Goal: Task Accomplishment & Management: Complete application form

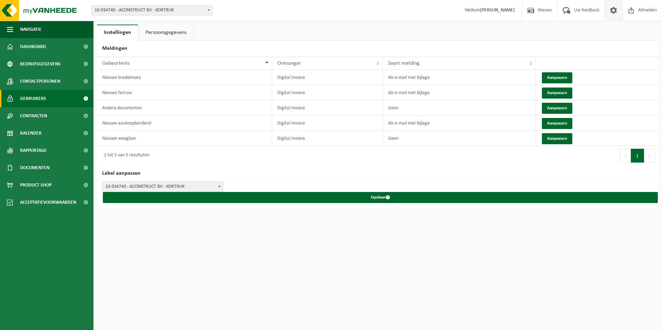
click at [35, 98] on span "Gebruikers" at bounding box center [33, 98] width 26 height 17
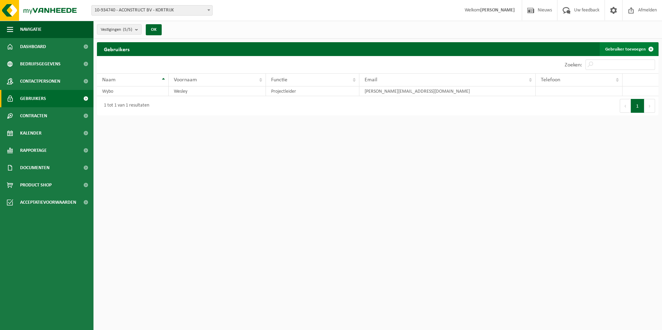
click at [643, 50] on link "Gebruiker toevoegen" at bounding box center [629, 49] width 58 height 14
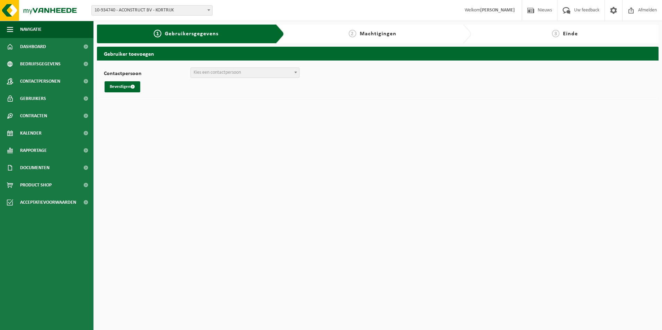
click at [209, 74] on span "Kies een contactpersoon" at bounding box center [217, 72] width 47 height 5
select select "0"
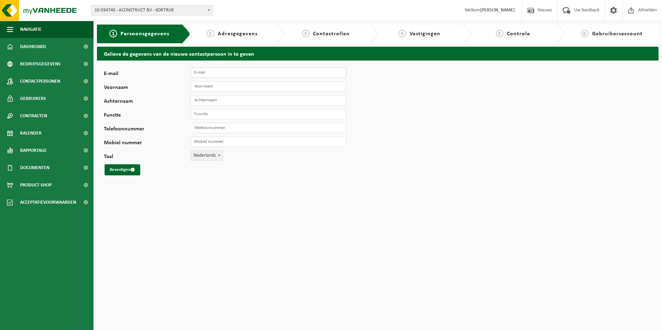
click at [210, 73] on input "E-mail" at bounding box center [269, 73] width 156 height 10
type input "Thomas.braem@aconstruct.eu"
click at [205, 85] on input "Voornaam" at bounding box center [269, 86] width 156 height 10
type input "Thomas"
click at [198, 99] on input "Achternaam" at bounding box center [269, 100] width 156 height 10
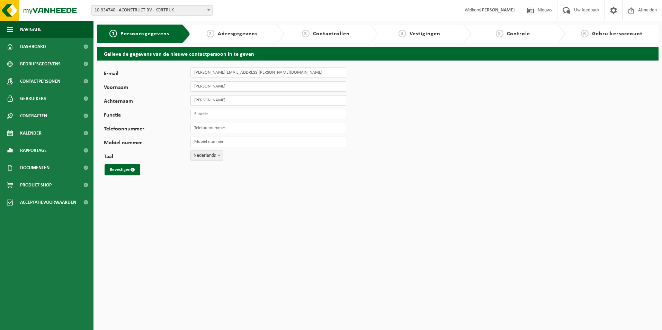
type input "Braem"
click at [195, 112] on input "Functie" at bounding box center [269, 114] width 156 height 10
type input "O"
type input "Projectleider"
click at [200, 141] on input "Mobiel nummer" at bounding box center [269, 142] width 156 height 10
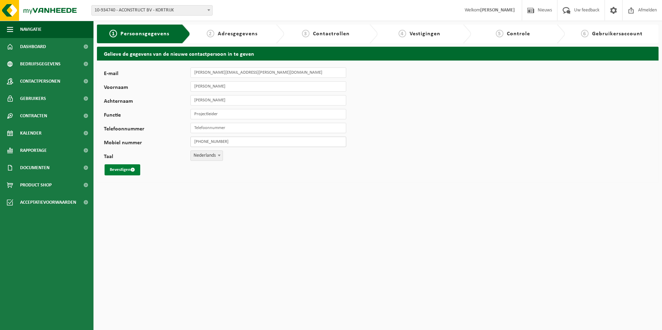
type input "[PHONE_NUMBER]"
click at [114, 171] on button "Bevestigen" at bounding box center [123, 170] width 36 height 11
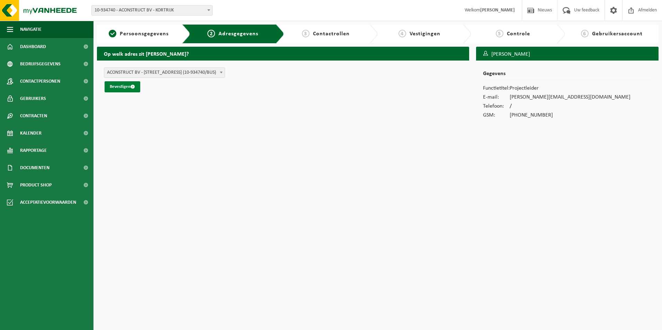
click at [118, 89] on button "Bevestigen" at bounding box center [123, 86] width 36 height 11
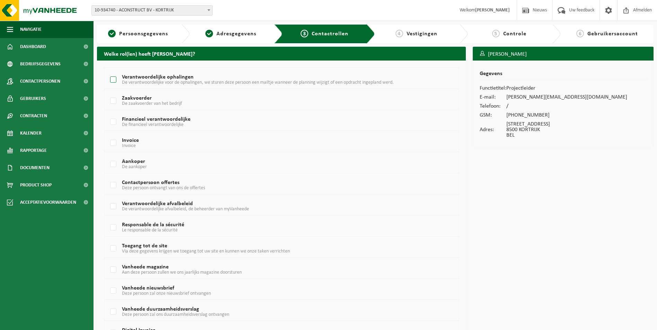
click at [114, 81] on label "Verantwoordelijke ophalingen De verantwoordelijke voor de ophalingen, we sturen…" at bounding box center [267, 80] width 316 height 10
click at [108, 71] on input "Verantwoordelijke ophalingen De verantwoordelijke voor de ophalingen, we sturen…" at bounding box center [107, 71] width 0 height 0
checkbox input "true"
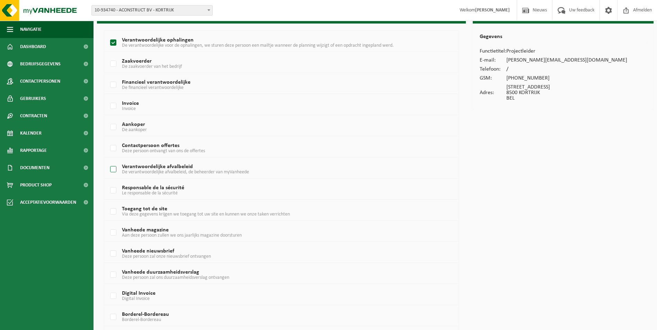
scroll to position [83, 0]
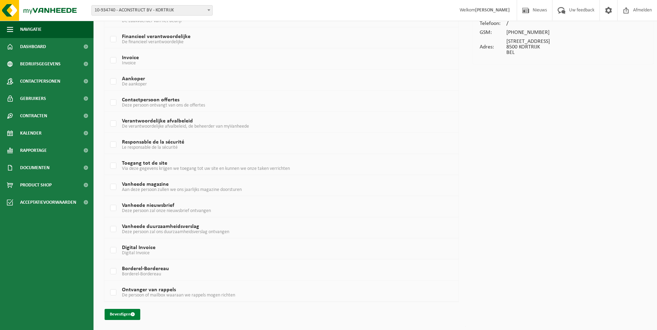
click at [124, 316] on button "Bevestigen" at bounding box center [123, 314] width 36 height 11
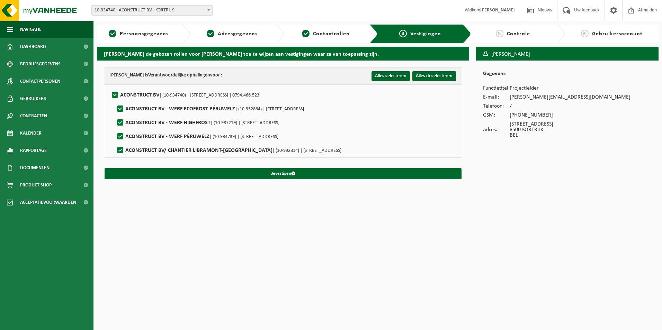
click at [121, 108] on label"] "ACONSTRUCT BV - WERF ECOFROST PÉRUWELZ | (10-952864) | [STREET_ADDRESS]" at bounding box center [210, 109] width 188 height 10
click at [115, 100] on input "ACONSTRUCT BV - WERF ECOFROST PÉRUWELZ | (10-952864) | [STREET_ADDRESS]" at bounding box center [114, 100] width 0 height 0
checkbox input "false"
click at [120, 136] on label"] "ACONSTRUCT BV - WERF PÉRUWELZ | (10-934739) | RUE DE L'EUROPE 34, 7600 PÉRUWELZ" at bounding box center [197, 137] width 163 height 10
click at [115, 128] on input "ACONSTRUCT BV - WERF PÉRUWELZ | (10-934739) | RUE DE L'EUROPE 34, 7600 PÉRUWELZ" at bounding box center [114, 128] width 0 height 0
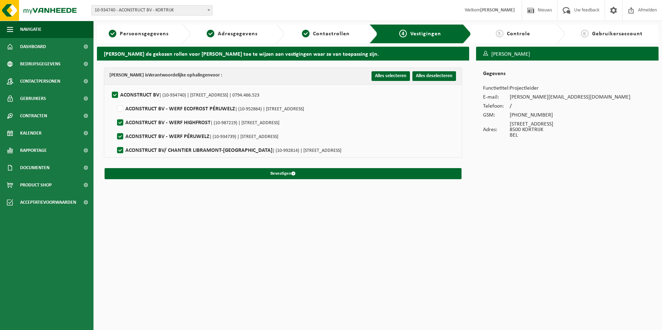
checkbox input "false"
click at [120, 148] on label"] "ACONSTRUCT BV/ CHANTIER LIBRAMONT-CHEVIGNY | (10-992814) | RUE DE SAINT-HUBERT …" at bounding box center [229, 150] width 226 height 10
click at [115, 142] on input "ACONSTRUCT BV/ CHANTIER LIBRAMONT-CHEVIGNY | (10-992814) | RUE DE SAINT-HUBERT …" at bounding box center [114, 142] width 0 height 0
checkbox input "false"
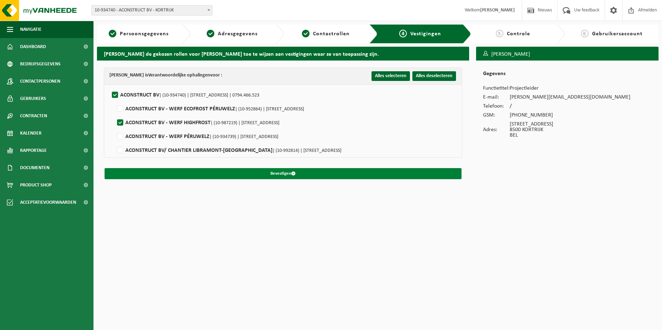
click at [283, 171] on button "Bevestigen" at bounding box center [283, 173] width 357 height 11
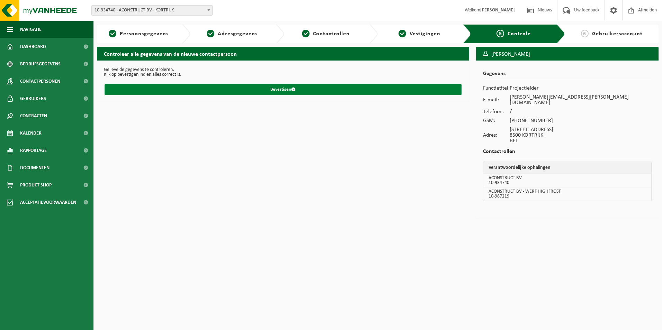
click at [277, 89] on button "Bevestigen" at bounding box center [283, 89] width 357 height 11
